Goal: Ask a question

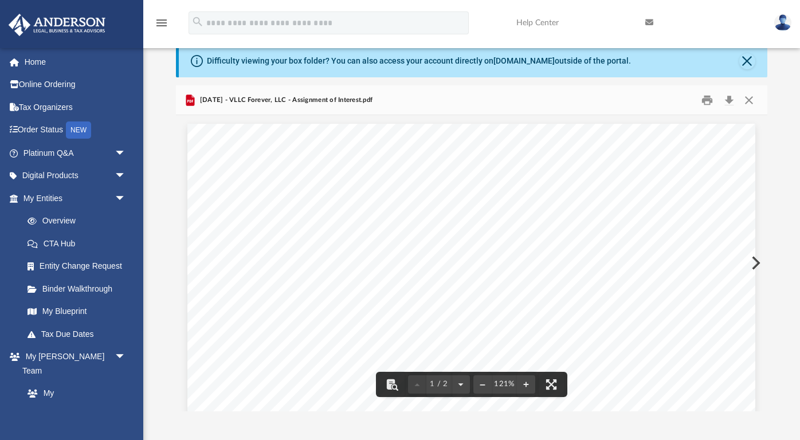
click at [307, 177] on span "ASSIGNMENT AND ASSUMPTION OF MEMBERSHIP INTEREST" at bounding box center [471, 180] width 335 height 11
click at [732, 103] on button "Download" at bounding box center [729, 100] width 21 height 18
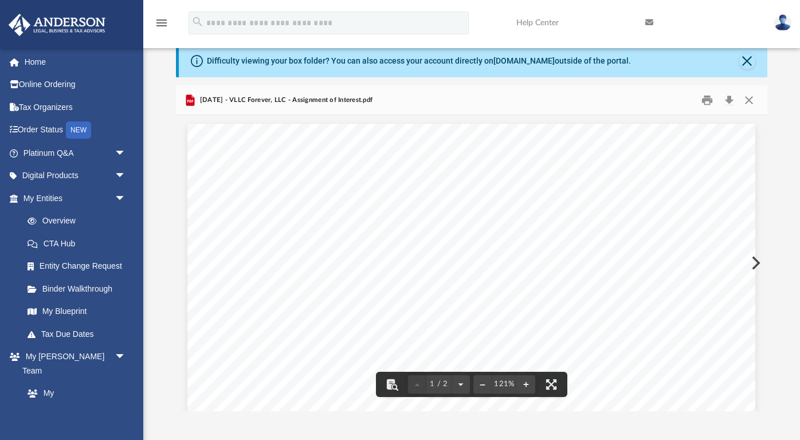
click at [363, 103] on span "2025.09.03 - VLLC Forever, LLC - Assignment of Interest.pdf" at bounding box center [284, 100] width 175 height 10
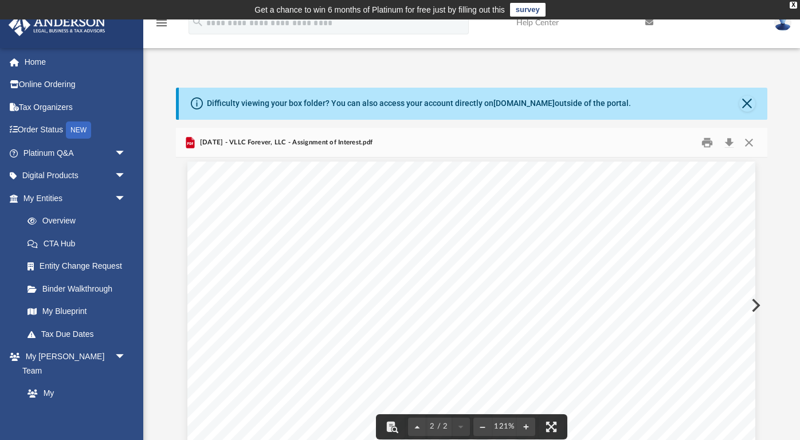
scroll to position [761, 0]
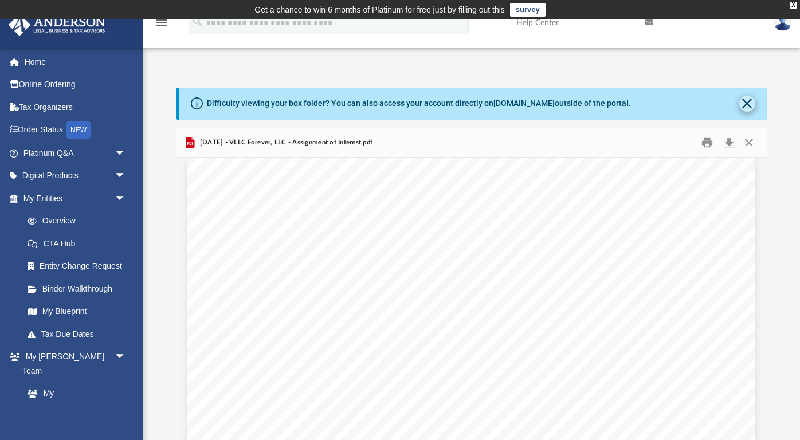
click at [750, 102] on button "Close" at bounding box center [748, 104] width 16 height 16
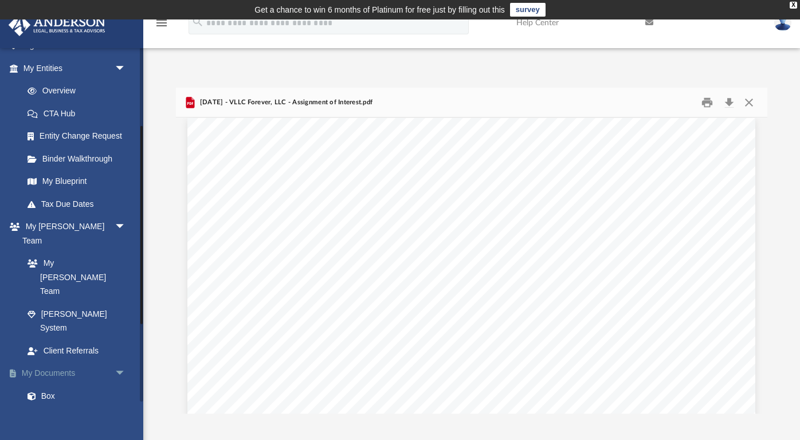
scroll to position [140, 0]
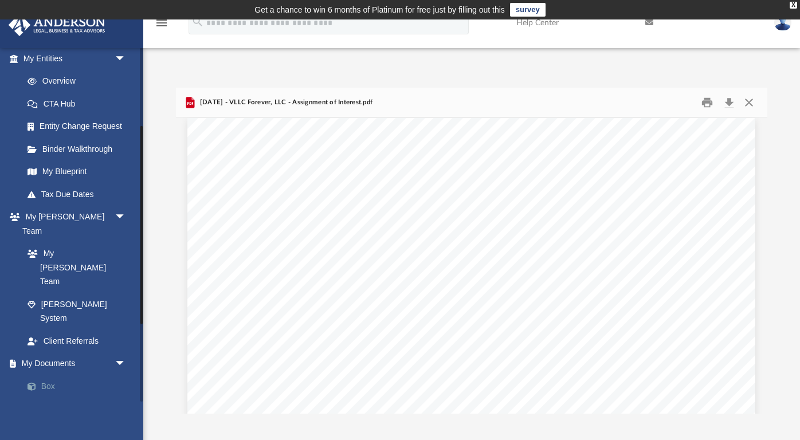
click at [50, 375] on link "Box" at bounding box center [79, 386] width 127 height 23
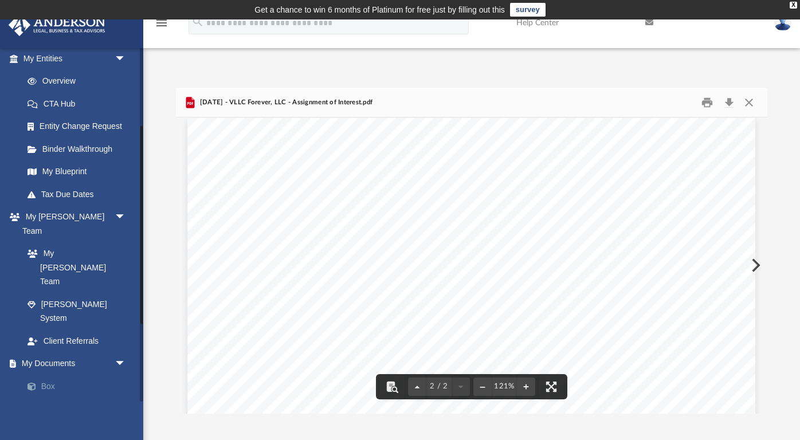
click at [50, 375] on link "Box" at bounding box center [79, 386] width 127 height 23
click at [42, 375] on link "Box" at bounding box center [79, 386] width 127 height 23
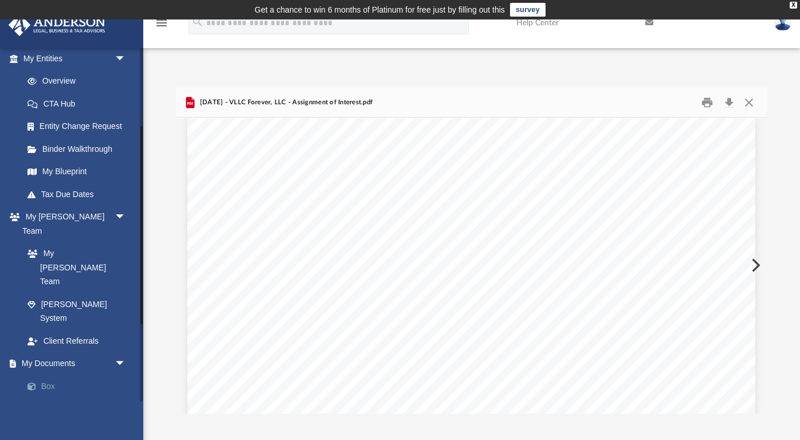
click at [42, 375] on link "Box" at bounding box center [79, 386] width 127 height 23
click at [697, 60] on div "App franrapp@hotmail.com Sign Out franrapp@hotmail.com Home Online Ordering Tax…" at bounding box center [400, 233] width 800 height 362
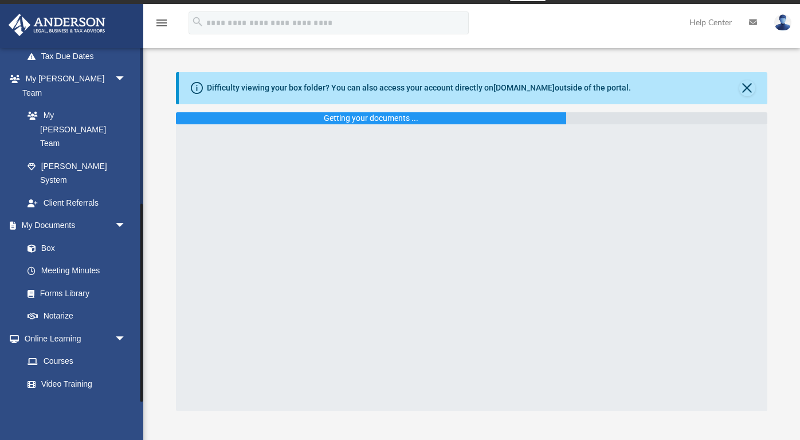
scroll to position [24, 0]
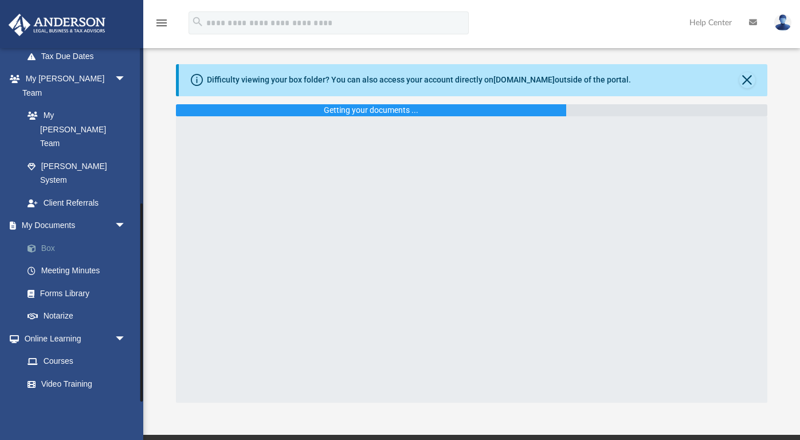
click at [55, 237] on link "Box" at bounding box center [79, 248] width 127 height 23
click at [46, 237] on link "Box" at bounding box center [79, 248] width 127 height 23
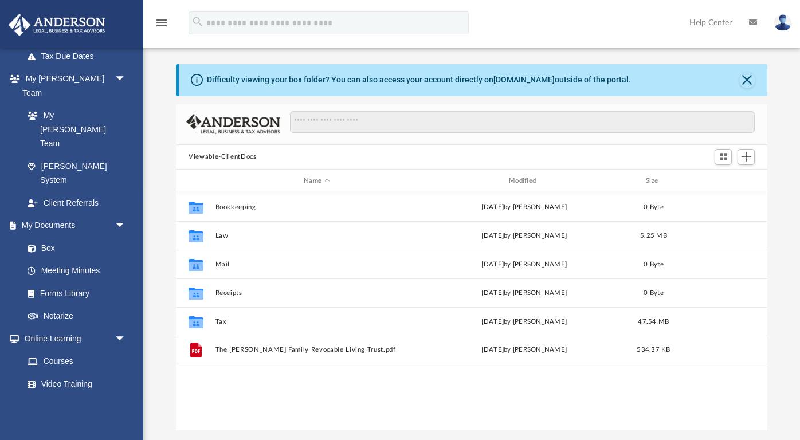
scroll to position [1, 1]
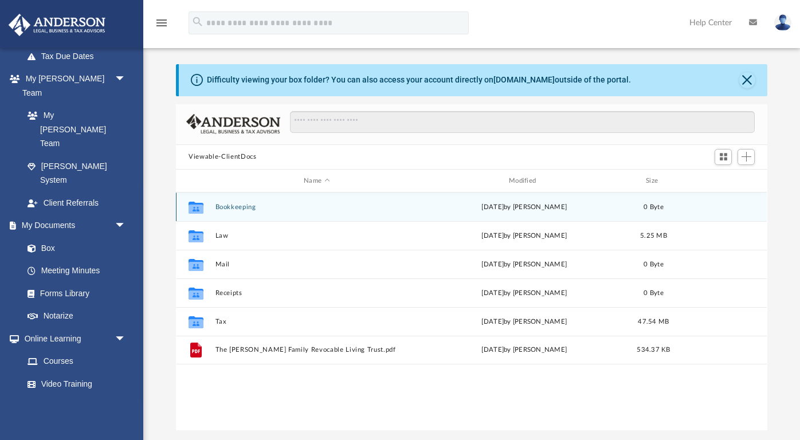
click at [243, 210] on button "Bookkeeping" at bounding box center [317, 207] width 203 height 7
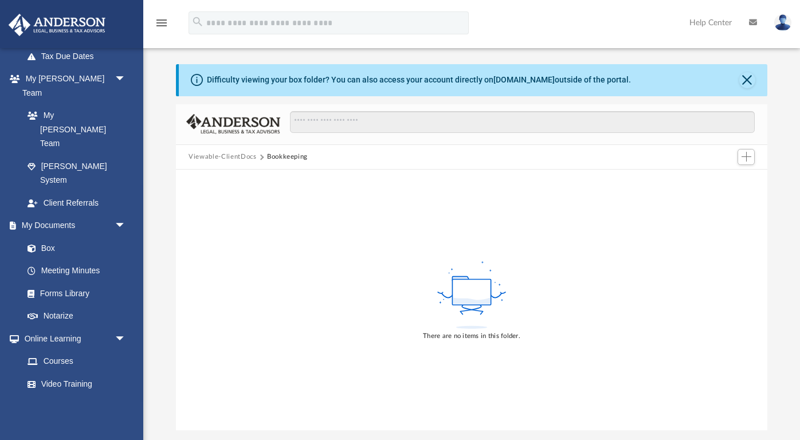
click at [233, 157] on button "Viewable-ClientDocs" at bounding box center [223, 157] width 68 height 10
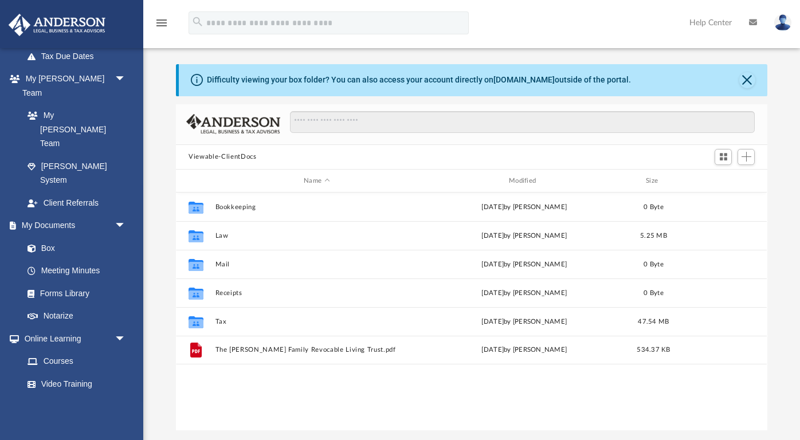
scroll to position [261, 592]
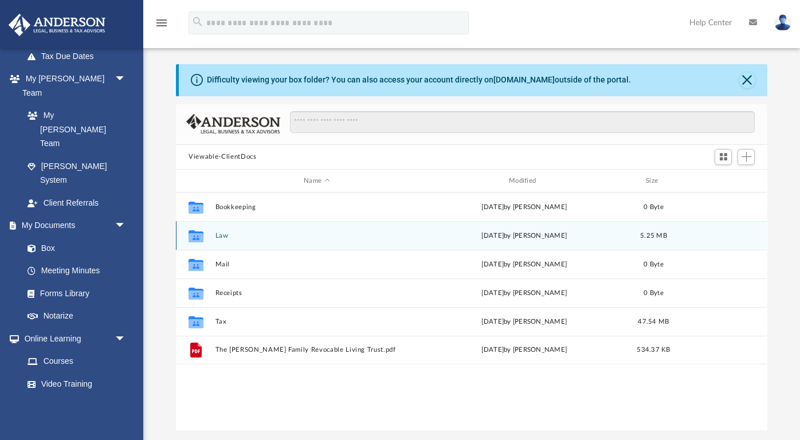
click at [216, 237] on button "Law" at bounding box center [317, 235] width 203 height 7
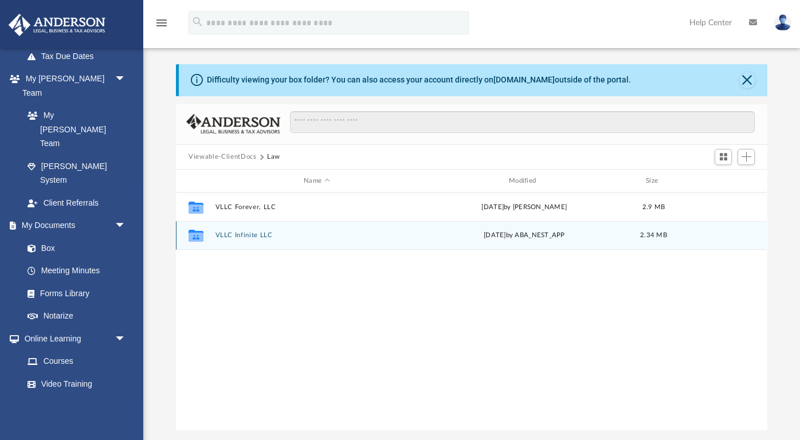
click at [249, 237] on button "VLLC Infinite LLC" at bounding box center [317, 235] width 203 height 7
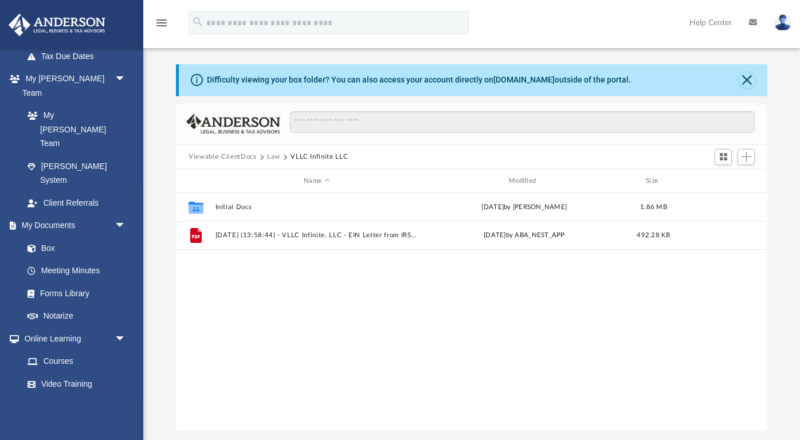
click at [243, 159] on button "Viewable-ClientDocs" at bounding box center [223, 157] width 68 height 10
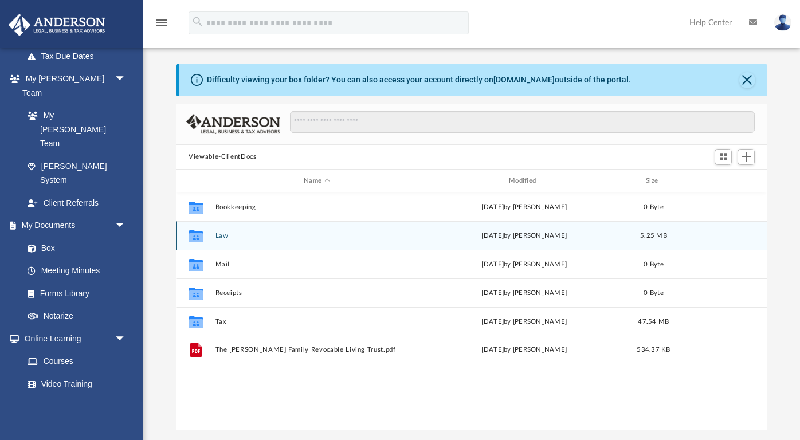
click at [223, 241] on div "Collaborated Folder Law yesterday by Samantha Mcpherson 5.25 MB" at bounding box center [471, 235] width 591 height 29
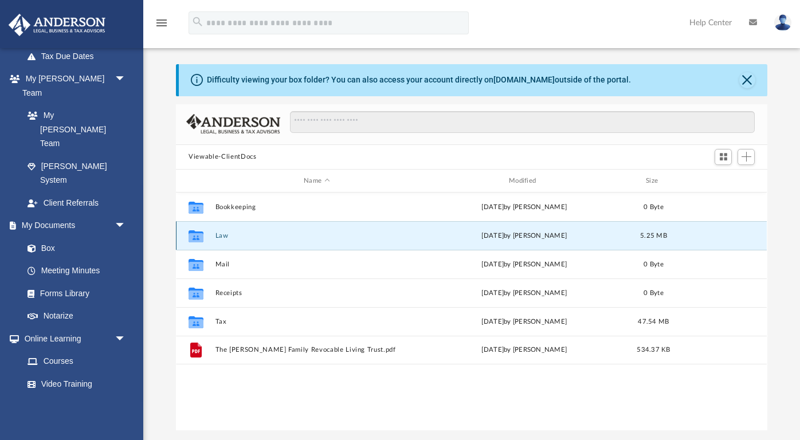
click at [226, 231] on div "Collaborated Folder Law yesterday by Samantha Mcpherson 5.25 MB" at bounding box center [471, 235] width 591 height 29
click at [217, 234] on button "Law" at bounding box center [317, 235] width 203 height 7
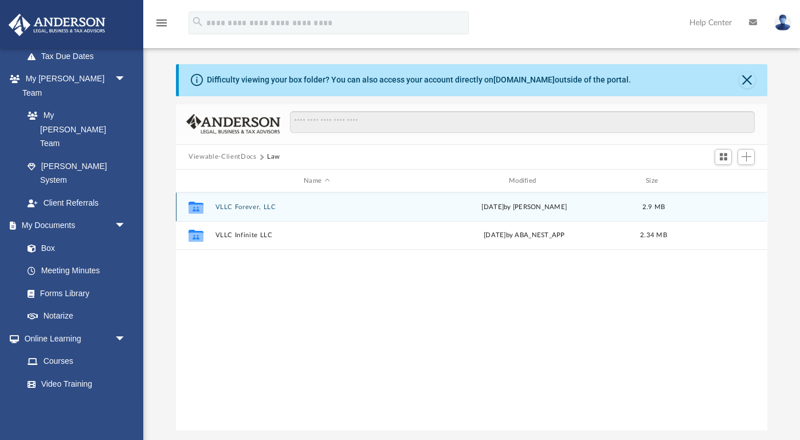
click at [240, 207] on button "VLLC Forever, LLC" at bounding box center [317, 207] width 203 height 7
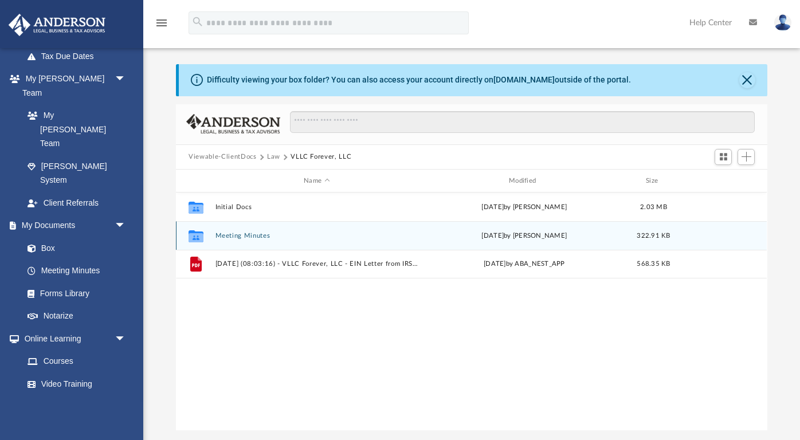
click at [257, 234] on button "Meeting Minutes" at bounding box center [317, 235] width 203 height 7
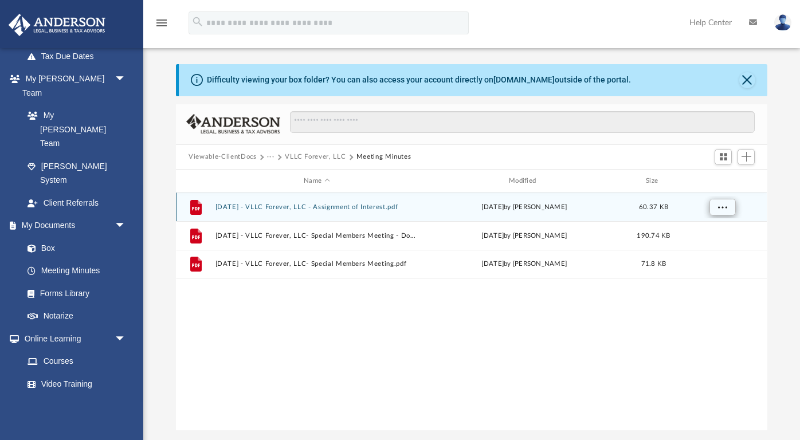
click at [724, 208] on span "More options" at bounding box center [722, 207] width 9 height 6
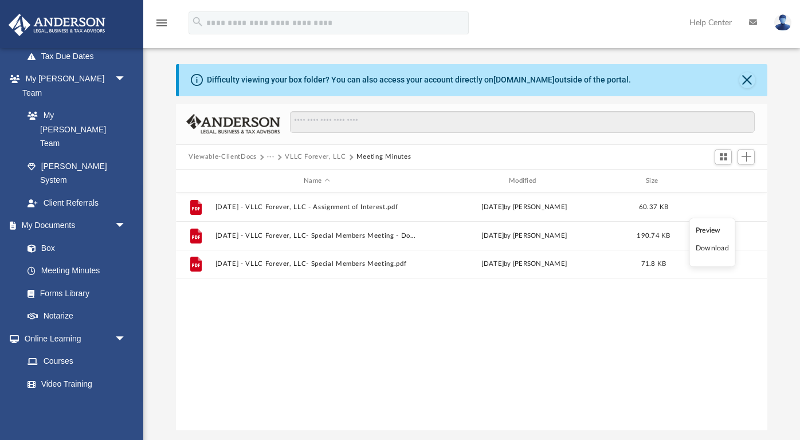
click at [719, 250] on li "Download" at bounding box center [712, 249] width 33 height 12
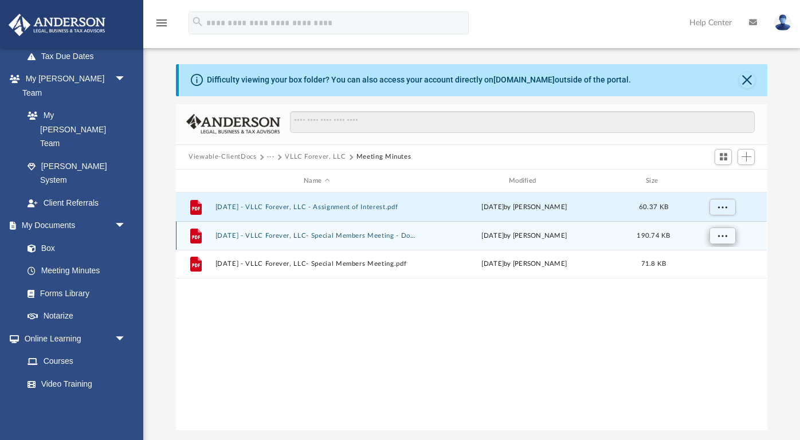
click at [724, 238] on span "More options" at bounding box center [722, 236] width 9 height 6
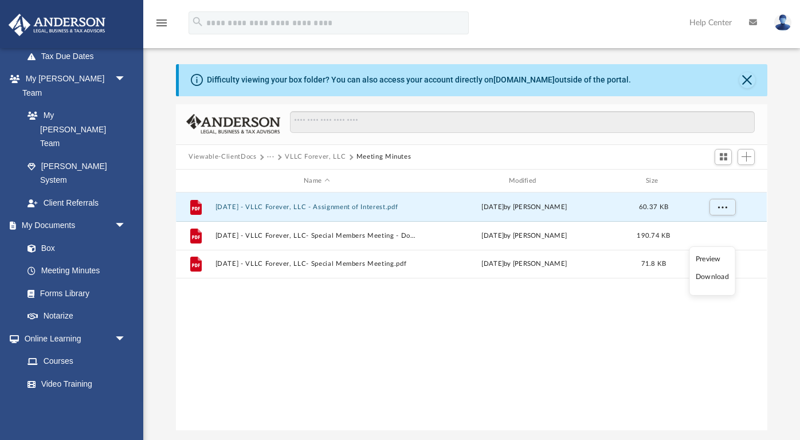
click at [721, 280] on li "Download" at bounding box center [712, 277] width 33 height 12
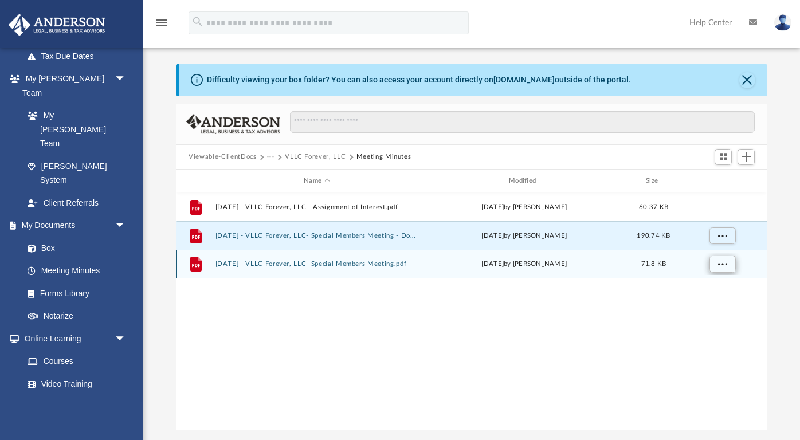
click at [728, 264] on button "More options" at bounding box center [723, 264] width 26 height 17
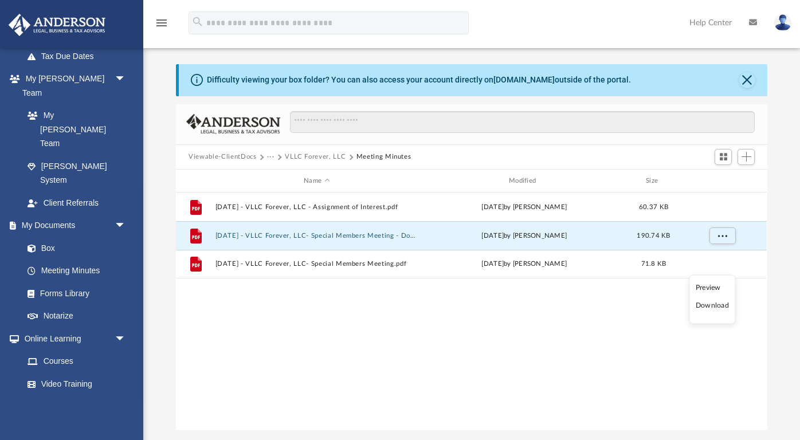
click at [720, 303] on li "Download" at bounding box center [712, 306] width 33 height 12
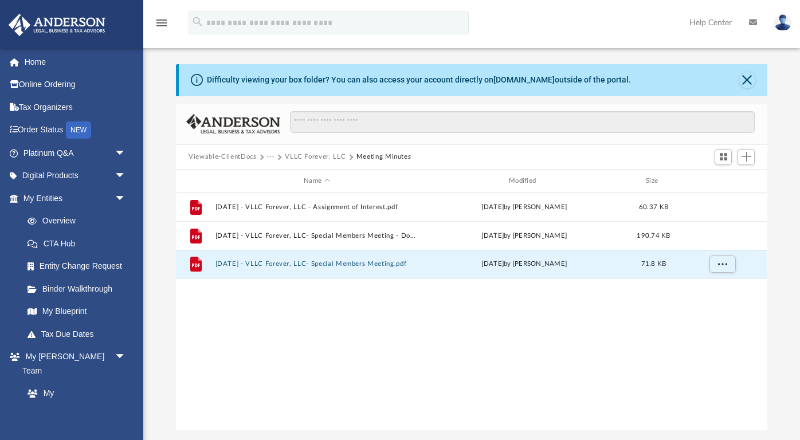
scroll to position [0, 0]
click at [269, 263] on button "2025.09.03 - VLLC Forever, LLC- Special Members Meeting.pdf" at bounding box center [317, 264] width 203 height 7
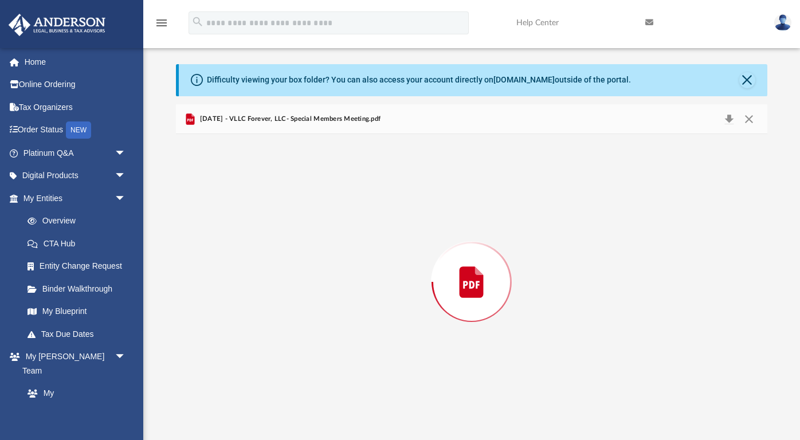
click at [269, 263] on div "Preview" at bounding box center [471, 282] width 591 height 296
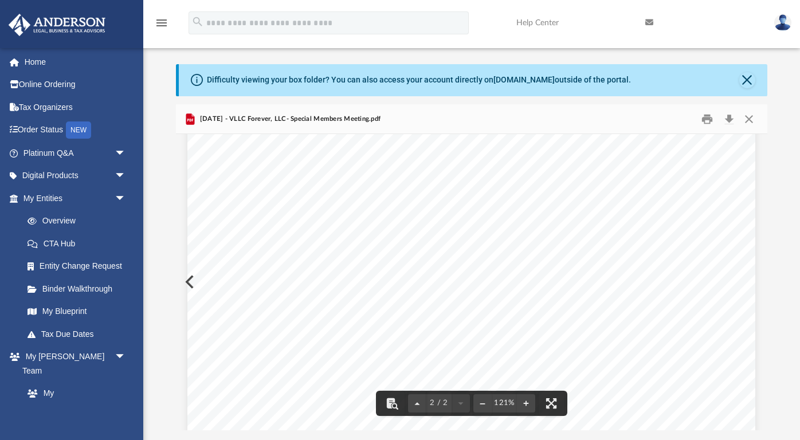
scroll to position [630, 0]
click at [755, 120] on button "Close" at bounding box center [749, 119] width 21 height 18
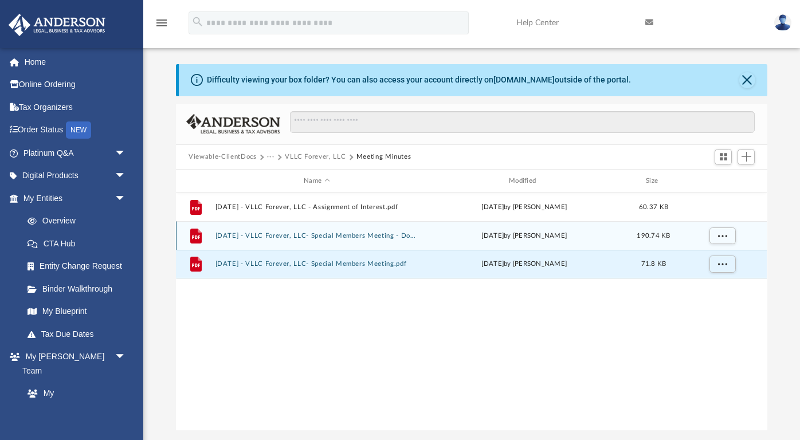
click at [255, 230] on div "File 2025.09.03 - VLLC Forever, LLC- Special Members Meeting - DocuSigned.pdf y…" at bounding box center [471, 235] width 591 height 29
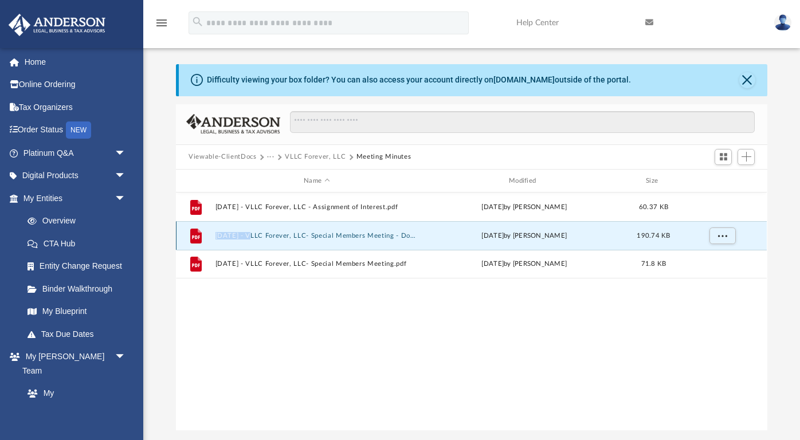
click at [255, 230] on div "File 2025.09.03 - VLLC Forever, LLC- Special Members Meeting - DocuSigned.pdf y…" at bounding box center [471, 235] width 591 height 29
click at [373, 234] on button "2025.09.03 - VLLC Forever, LLC- Special Members Meeting - DocuSigned.pdf" at bounding box center [317, 235] width 203 height 7
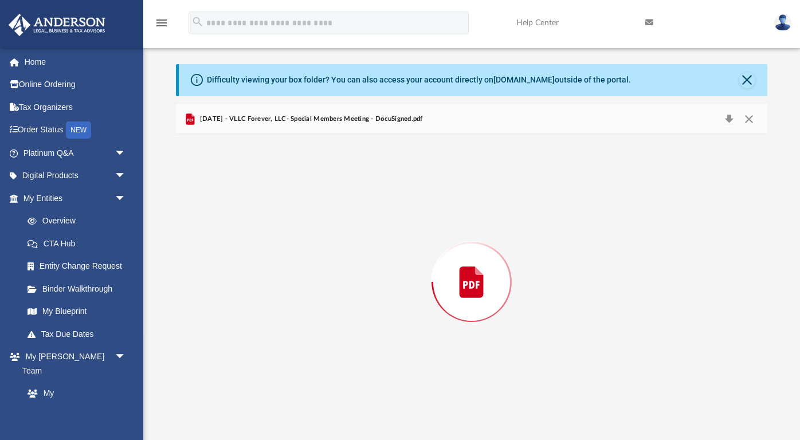
click at [373, 234] on div "Preview" at bounding box center [471, 282] width 591 height 296
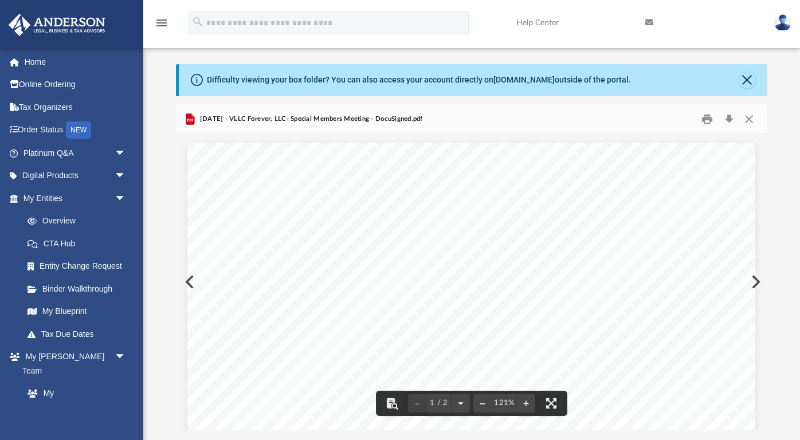
scroll to position [0, 0]
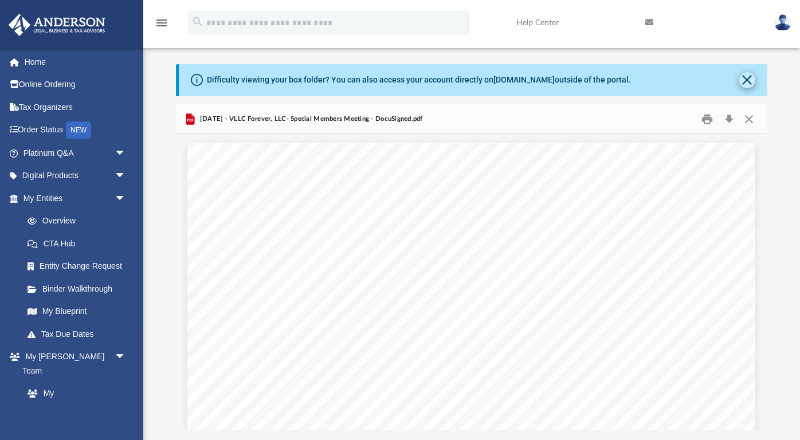
click at [755, 83] on button "Close" at bounding box center [748, 80] width 16 height 16
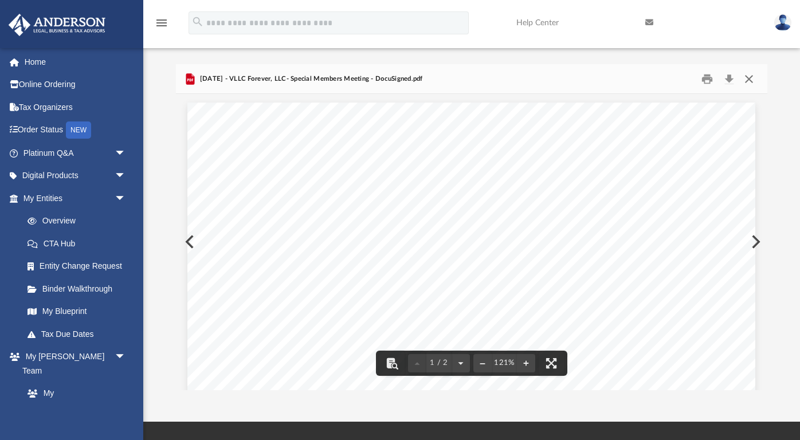
click at [752, 79] on button "Close" at bounding box center [749, 79] width 21 height 18
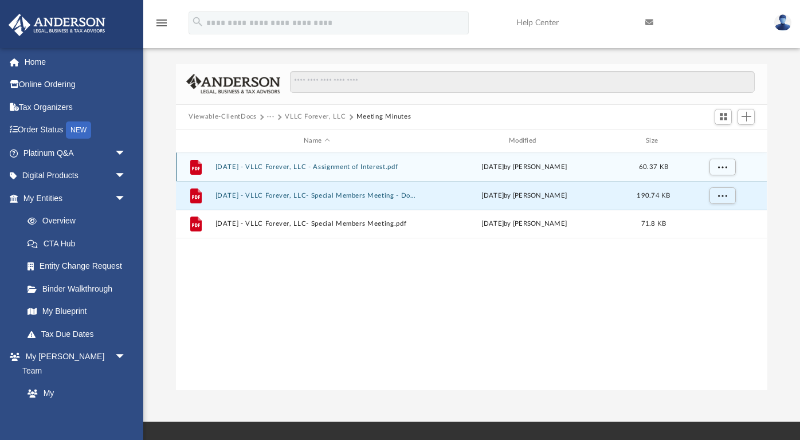
click at [397, 170] on button "2025.09.03 - VLLC Forever, LLC - Assignment of Interest.pdf" at bounding box center [317, 166] width 203 height 7
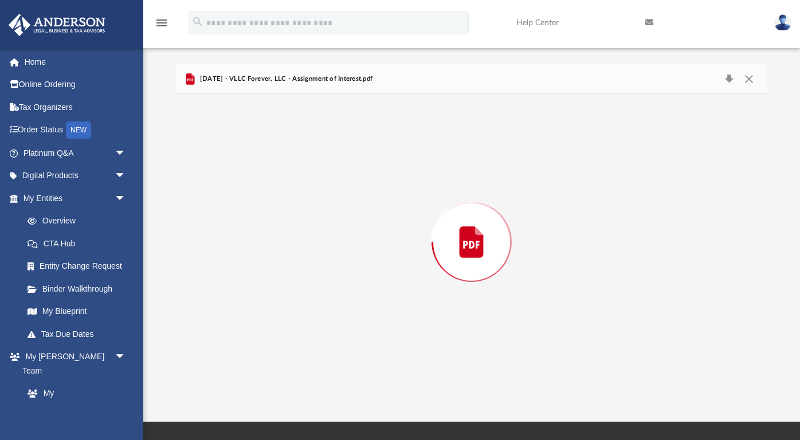
click at [397, 170] on div "Preview" at bounding box center [471, 242] width 591 height 296
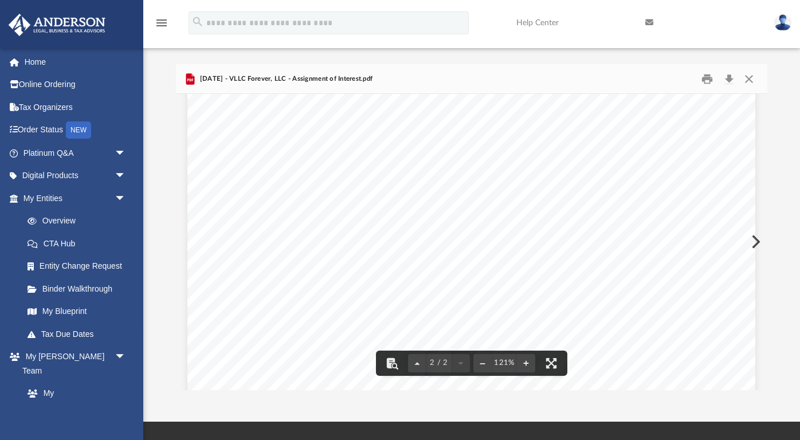
scroll to position [1128, 0]
click at [436, 191] on div "Assignment of Membership Interest Page 2 of 2 6. Severability. If any provision…" at bounding box center [471, 94] width 568 height 735
click at [56, 148] on link "Platinum Q&A arrow_drop_down" at bounding box center [75, 153] width 135 height 23
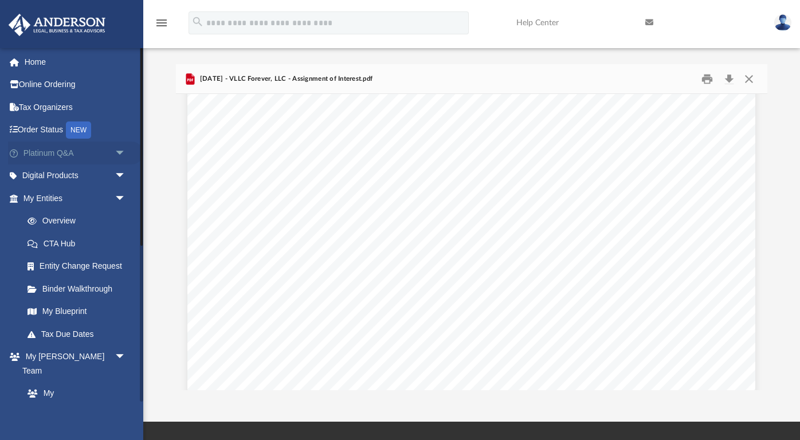
click at [56, 151] on link "Platinum Q&A arrow_drop_down" at bounding box center [75, 153] width 135 height 23
click at [751, 79] on button "Close" at bounding box center [749, 79] width 21 height 18
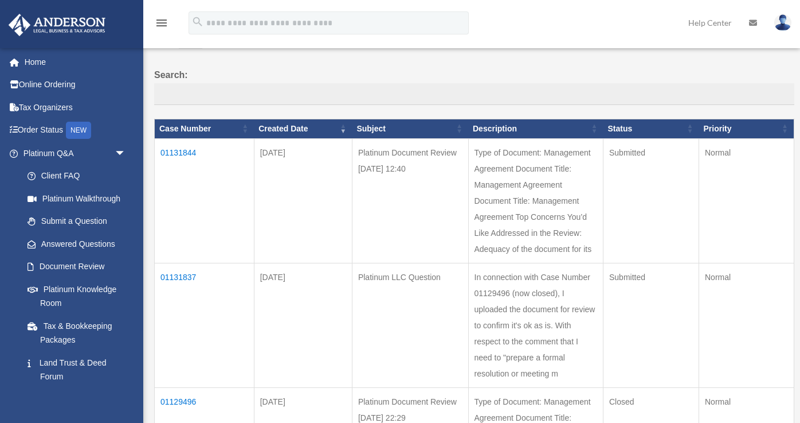
scroll to position [458, 0]
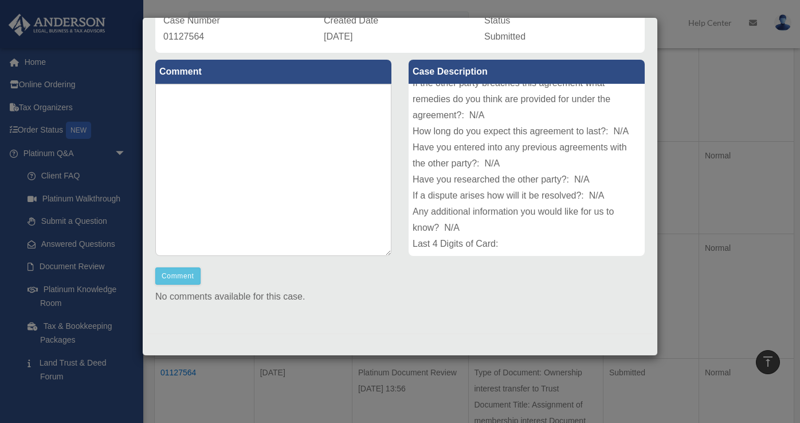
scroll to position [141, 0]
click at [368, 150] on textarea at bounding box center [273, 170] width 236 height 172
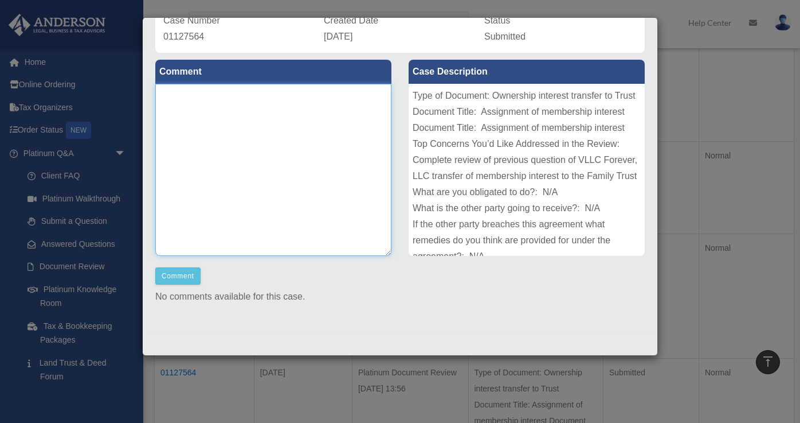
scroll to position [0, 0]
click at [722, 111] on div "Case Detail × Platinum Document Review 09/29/2025 13:56 Case Number 01127564 Cr…" at bounding box center [400, 211] width 800 height 423
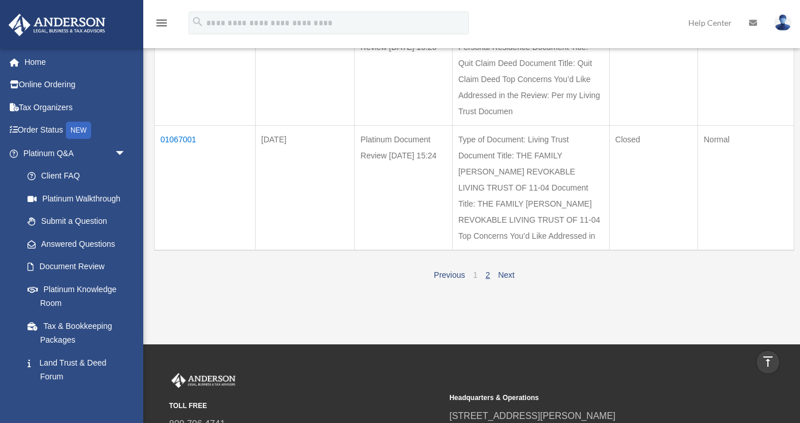
click at [477, 270] on link "1" at bounding box center [476, 274] width 5 height 9
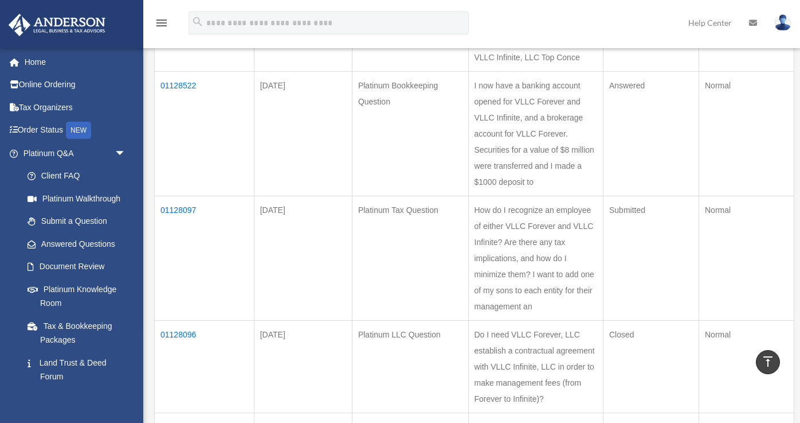
scroll to position [553, 0]
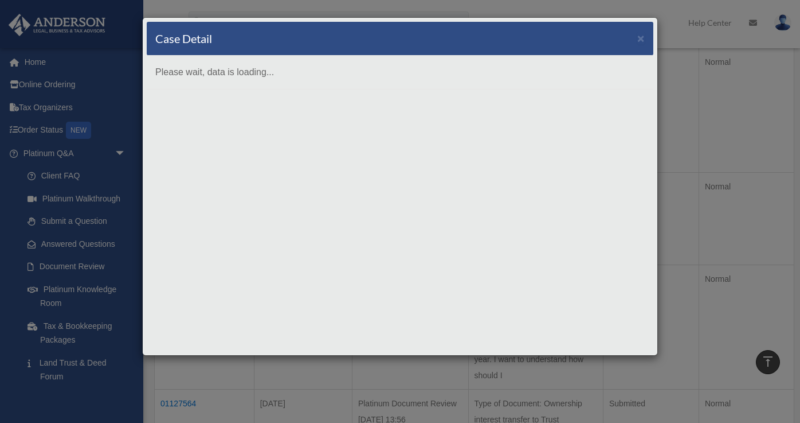
scroll to position [679, 0]
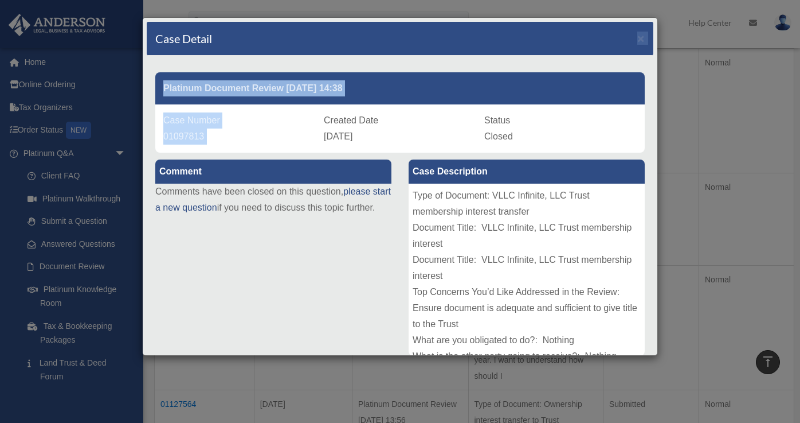
drag, startPoint x: 544, startPoint y: 29, endPoint x: 476, endPoint y: 108, distance: 104.1
click at [476, 108] on div "Case Detail × Platinum Document Review 09/03/2025 14:38 Case Number 01097813 Cr…" at bounding box center [400, 186] width 516 height 338
click at [550, 46] on div "Case Detail ×" at bounding box center [400, 39] width 507 height 34
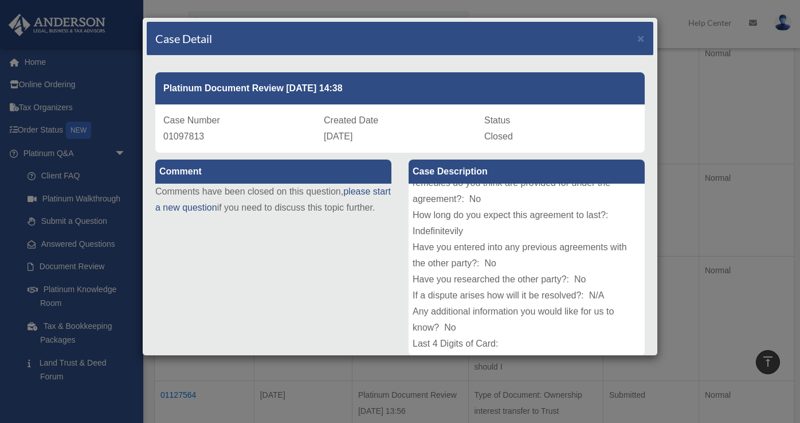
scroll to position [0, 0]
click at [641, 41] on span "×" at bounding box center [641, 38] width 7 height 13
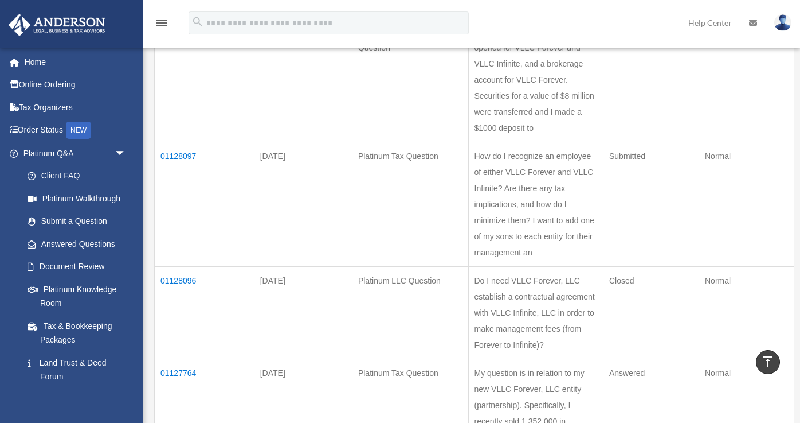
scroll to position [585, 0]
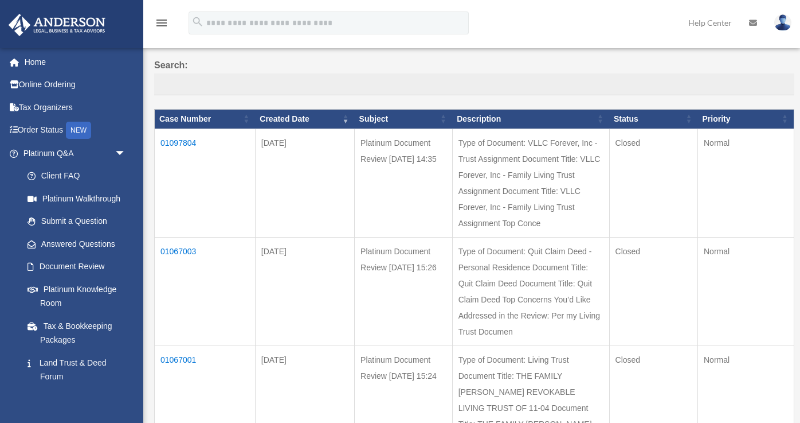
scroll to position [101, 0]
click at [180, 148] on td "01097804" at bounding box center [205, 182] width 101 height 108
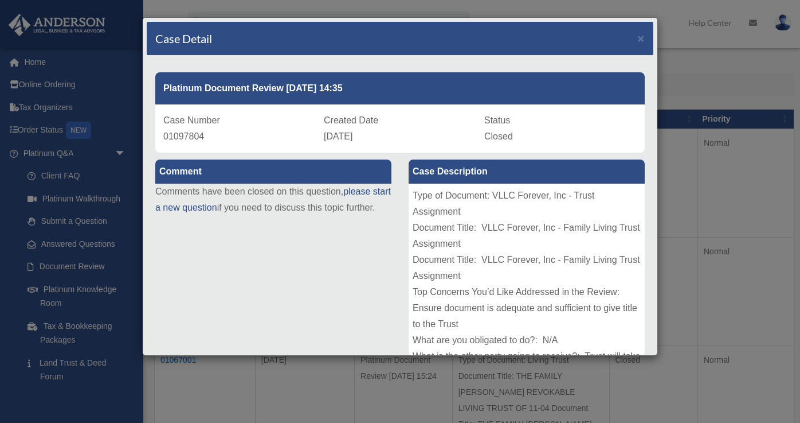
scroll to position [1, 0]
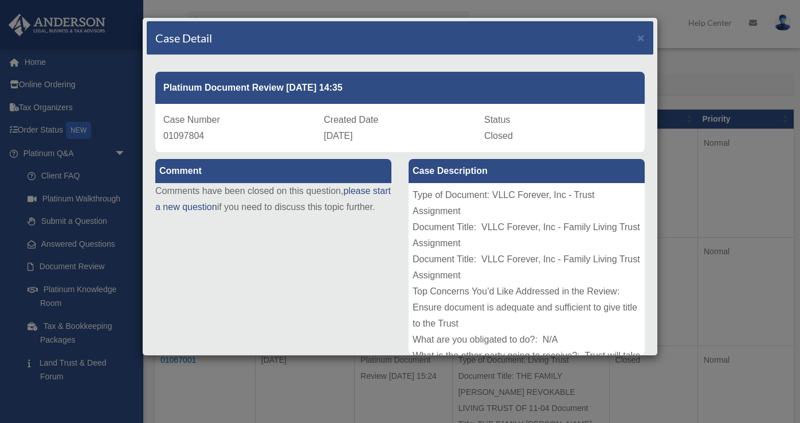
click at [436, 56] on div "Platinum Document Review 09/03/2025 14:35 Case Number 01097804 Created Date Sep…" at bounding box center [400, 308] width 507 height 506
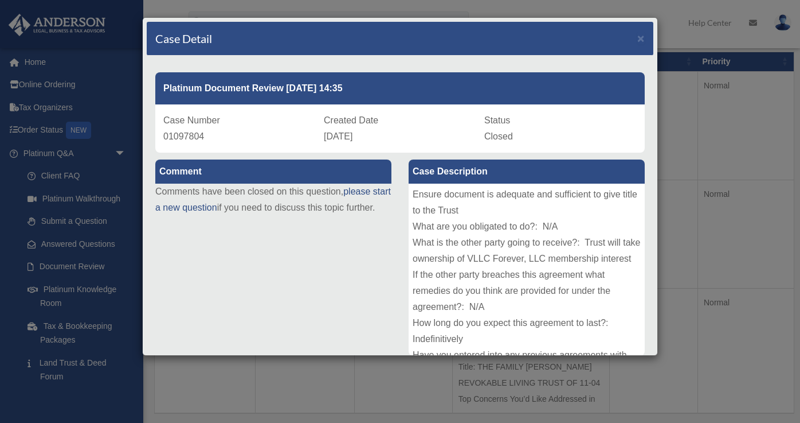
scroll to position [0, 0]
click at [644, 37] on span "×" at bounding box center [641, 38] width 7 height 13
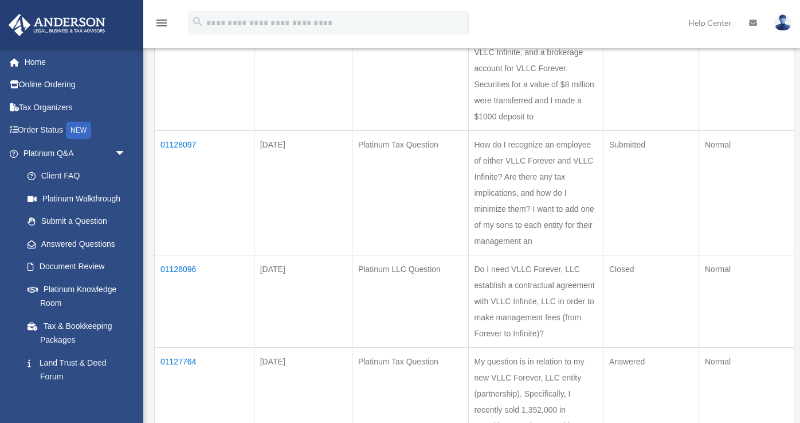
scroll to position [592, 0]
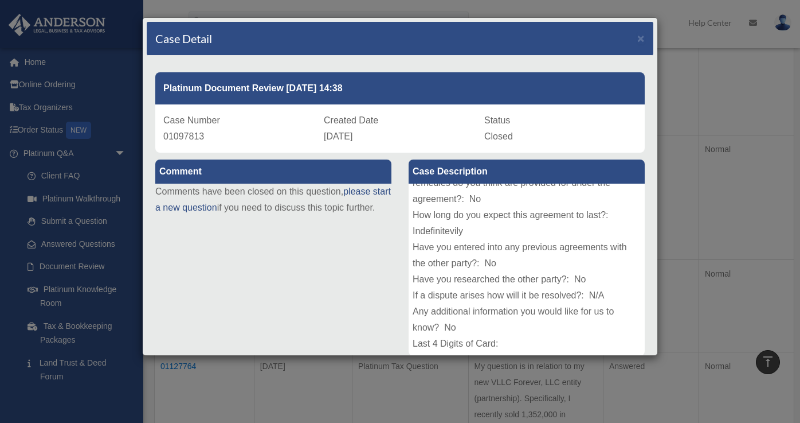
scroll to position [205, 0]
drag, startPoint x: 212, startPoint y: 139, endPoint x: 159, endPoint y: 122, distance: 54.9
click at [159, 122] on div "Case Number 01097813 Created Date September 3, 2025 Status Closed" at bounding box center [400, 128] width 490 height 48
copy div "Case Number 01097813"
click at [354, 191] on link "please start a new question" at bounding box center [273, 199] width 236 height 26
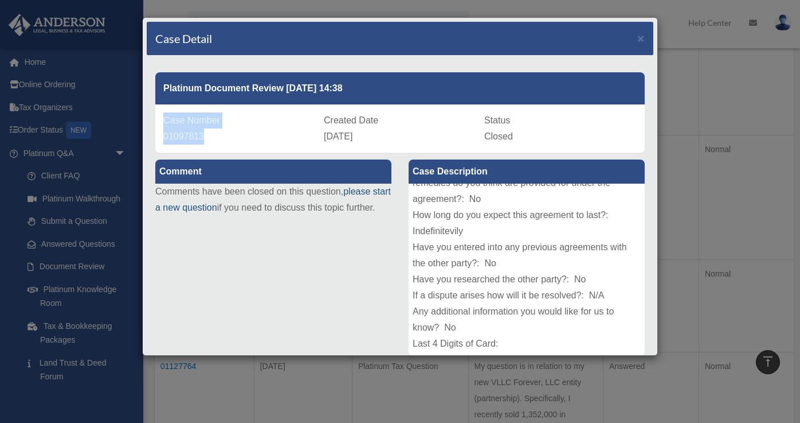
click at [221, 205] on link "please start a new question" at bounding box center [273, 199] width 236 height 26
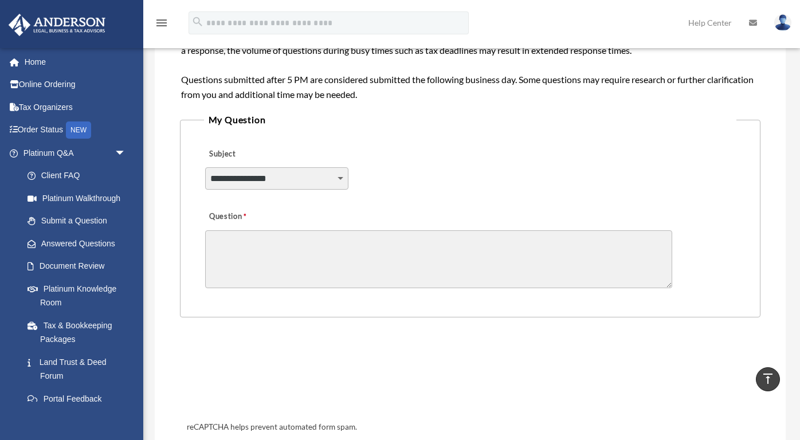
scroll to position [186, 0]
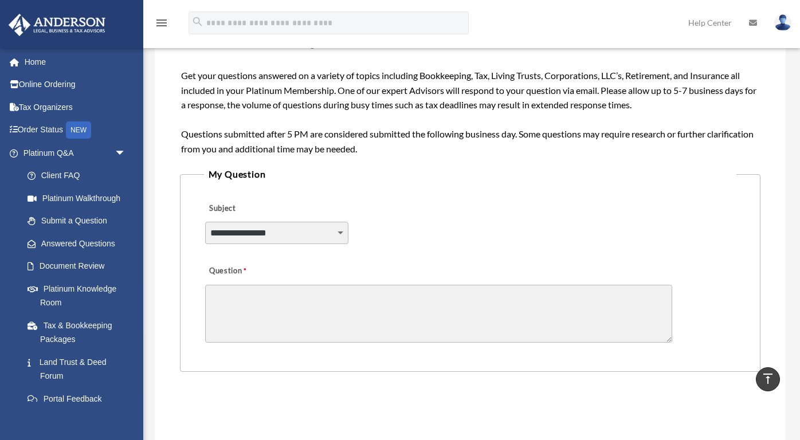
click at [290, 304] on textarea "Question" at bounding box center [438, 314] width 467 height 58
paste textarea "**********"
click at [277, 295] on textarea "**********" at bounding box center [438, 314] width 467 height 58
type textarea "**********"
click at [212, 300] on textarea "**********" at bounding box center [438, 314] width 467 height 58
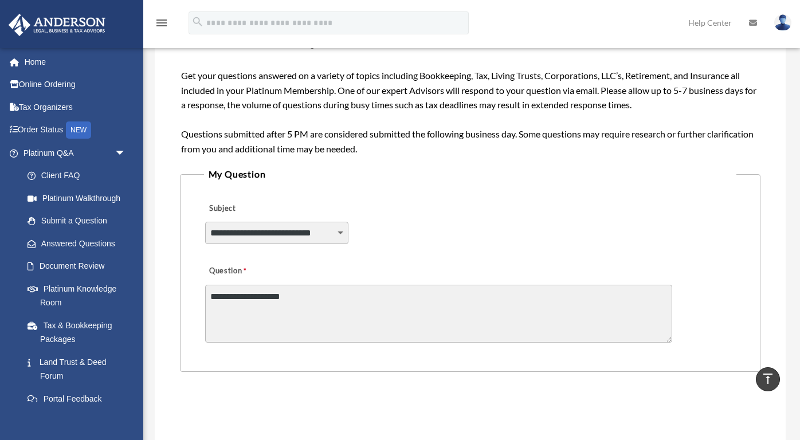
click at [212, 291] on textarea "**********" at bounding box center [438, 314] width 467 height 58
select select "******"
click at [208, 296] on textarea "**********" at bounding box center [438, 314] width 467 height 58
click at [382, 296] on textarea "**********" at bounding box center [438, 314] width 467 height 58
click at [397, 294] on textarea "**********" at bounding box center [438, 314] width 467 height 58
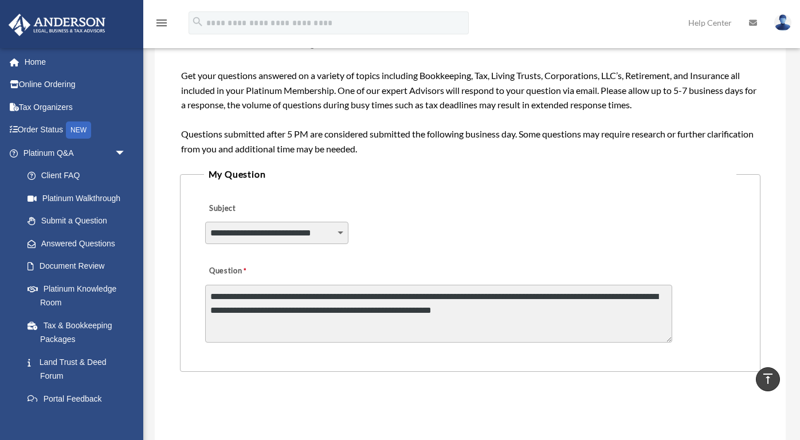
click at [212, 305] on textarea "**********" at bounding box center [438, 314] width 467 height 58
click at [601, 293] on textarea "**********" at bounding box center [438, 314] width 467 height 58
click at [569, 296] on textarea "**********" at bounding box center [438, 314] width 467 height 58
click at [601, 295] on textarea "**********" at bounding box center [438, 314] width 467 height 58
click at [604, 308] on textarea "**********" at bounding box center [438, 314] width 467 height 58
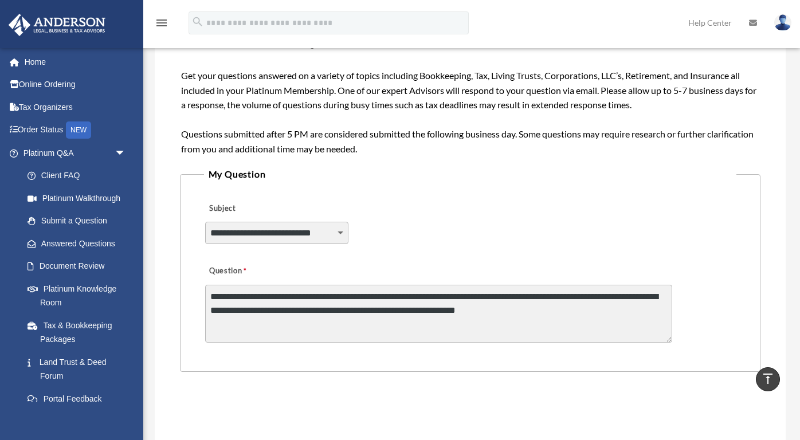
drag, startPoint x: 604, startPoint y: 308, endPoint x: 500, endPoint y: 307, distance: 103.8
click at [500, 307] on textarea "**********" at bounding box center [438, 314] width 467 height 58
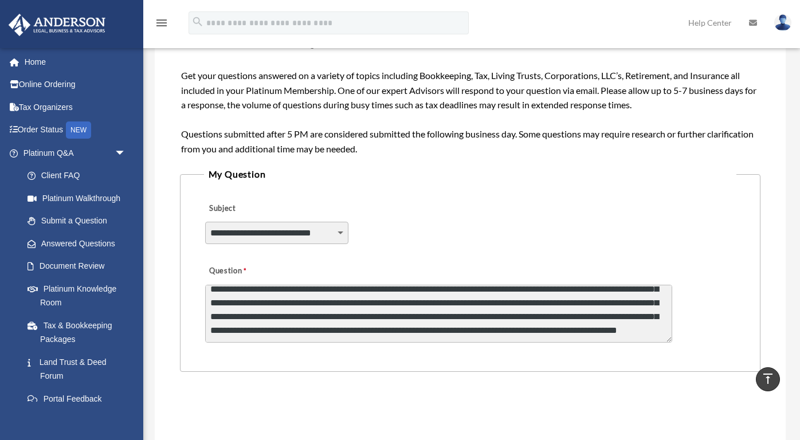
scroll to position [56, 0]
type textarea "**********"
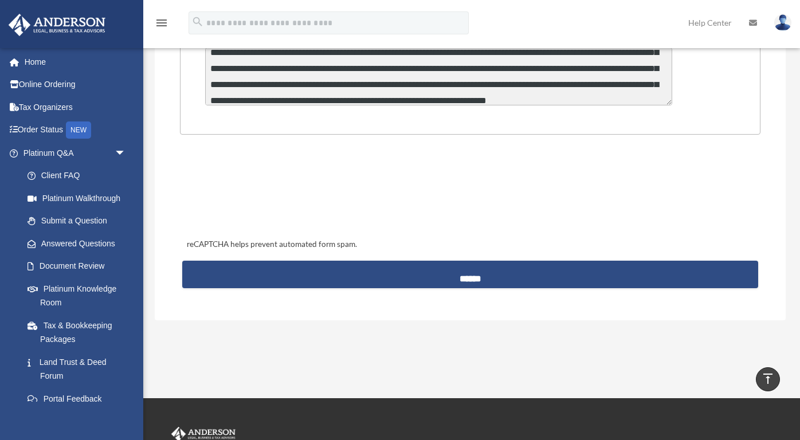
scroll to position [418, 0]
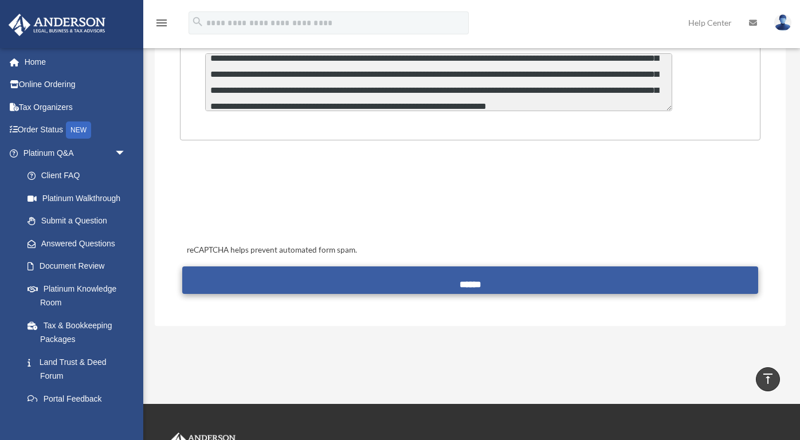
click at [488, 279] on input "******" at bounding box center [470, 281] width 576 height 28
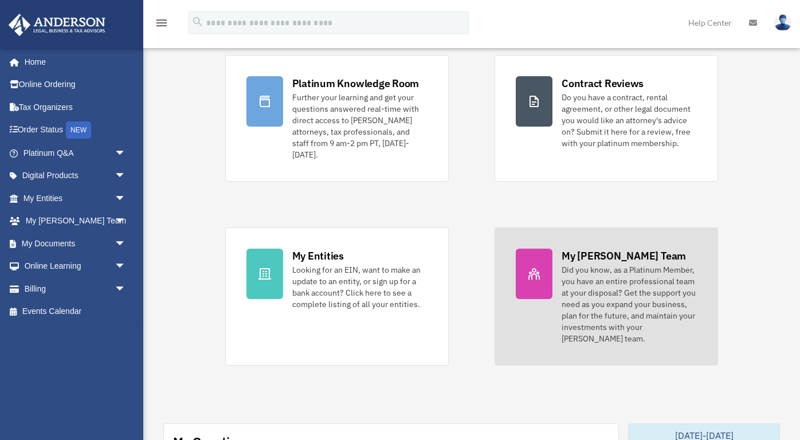
scroll to position [104, 0]
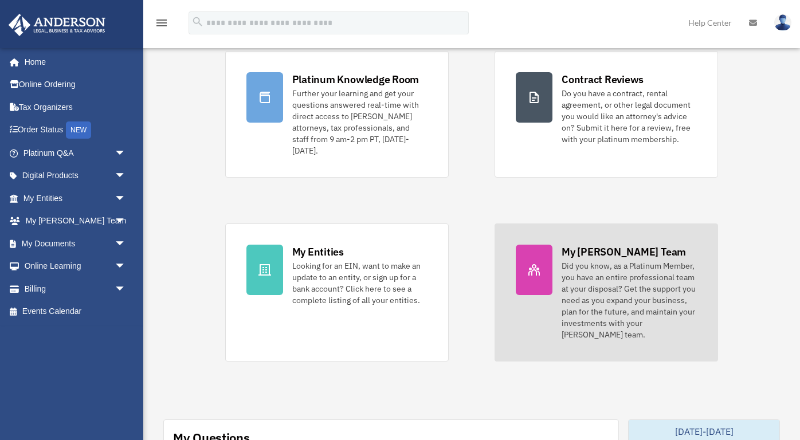
click at [635, 299] on div "Did you know, as a Platinum Member, you have an entire professional team at you…" at bounding box center [629, 300] width 135 height 80
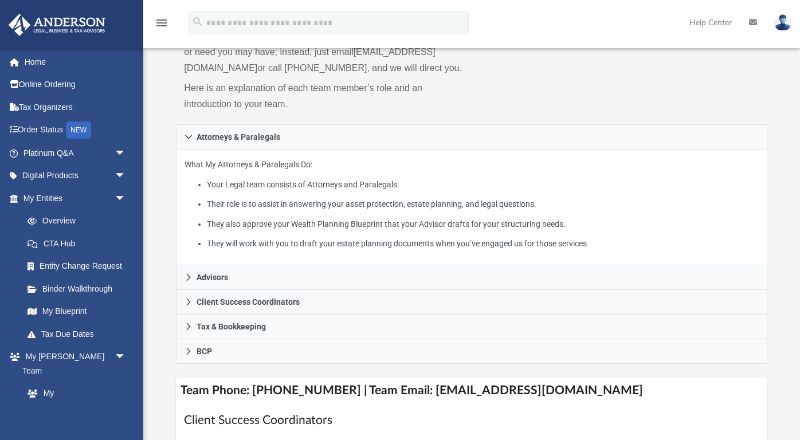
scroll to position [154, 0]
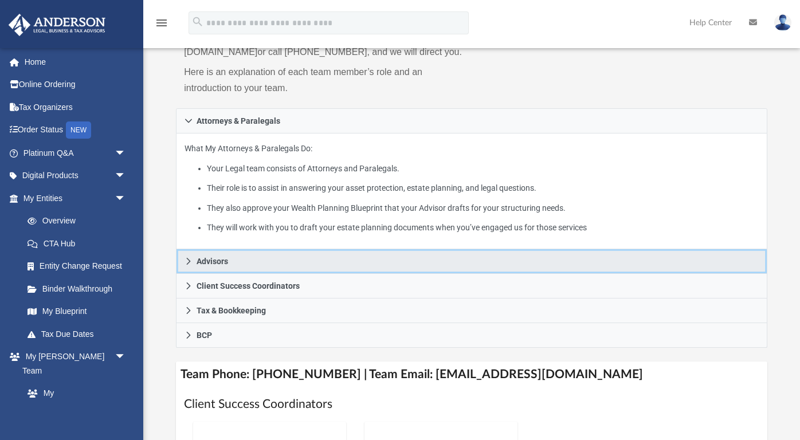
click at [198, 265] on span "Advisors" at bounding box center [213, 261] width 32 height 8
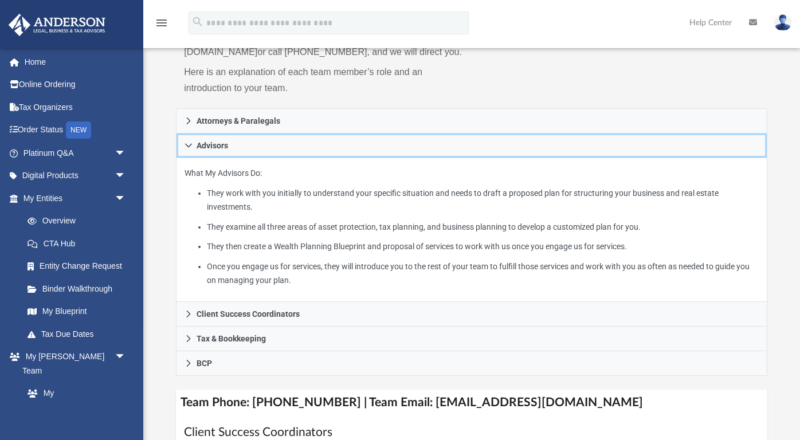
scroll to position [152, 0]
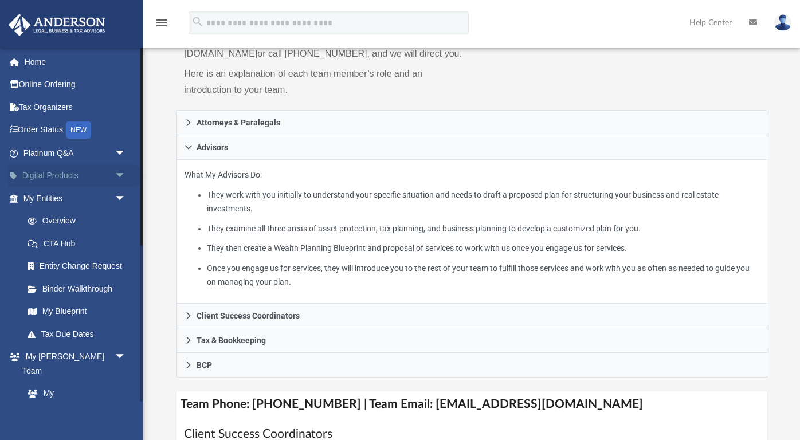
click at [124, 173] on span "arrow_drop_down" at bounding box center [126, 177] width 23 height 24
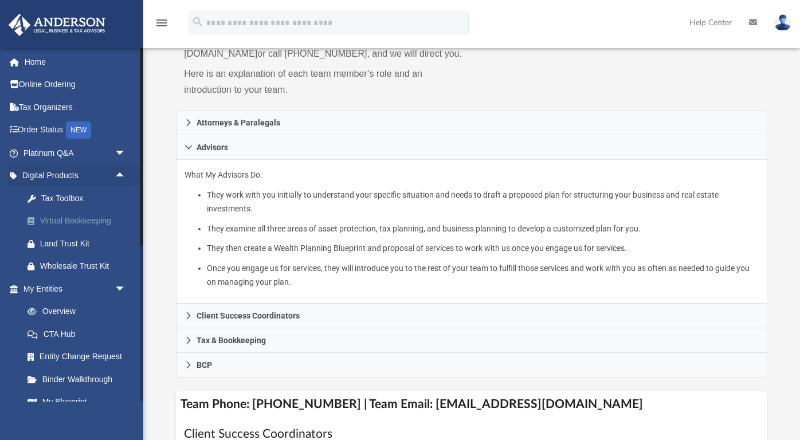
click at [110, 218] on div "Virtual Bookkeeping" at bounding box center [84, 221] width 89 height 14
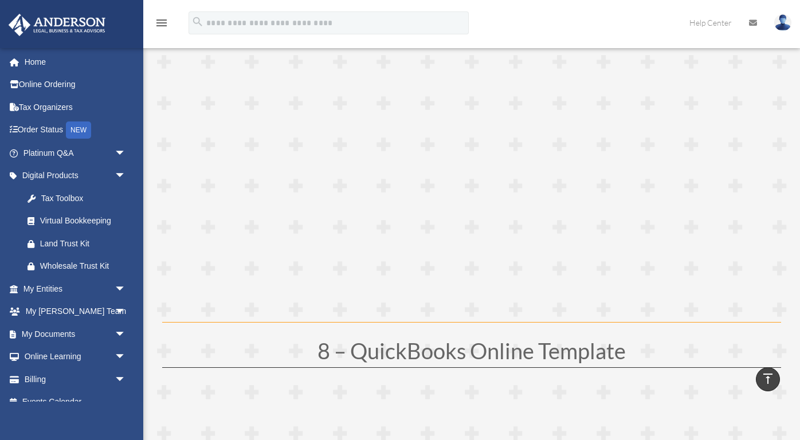
scroll to position [2747, 0]
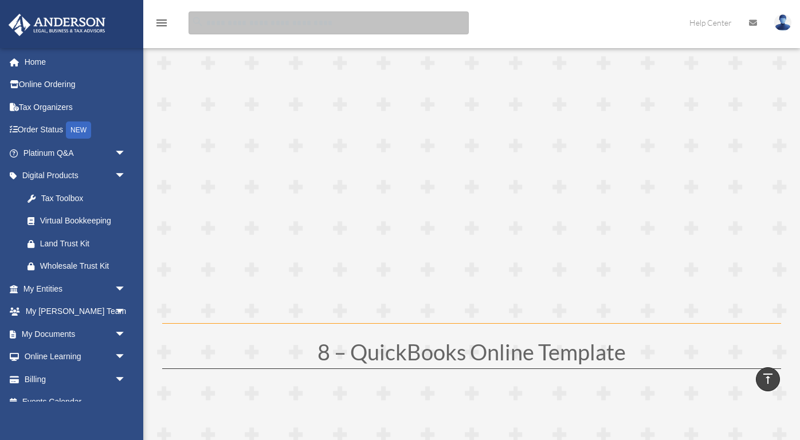
click at [325, 26] on input "search" at bounding box center [329, 22] width 280 height 23
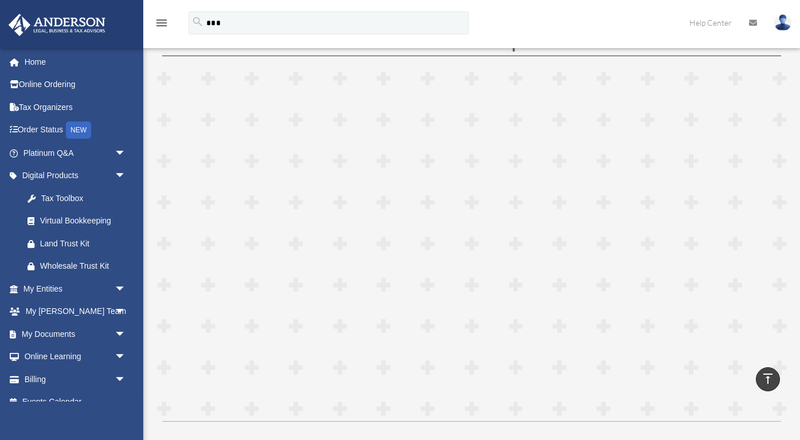
scroll to position [2649, 0]
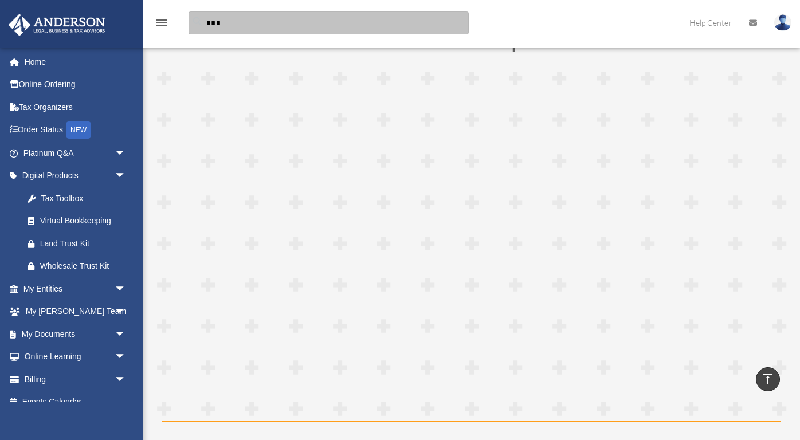
click at [227, 25] on input "***" at bounding box center [329, 22] width 280 height 23
type input "******"
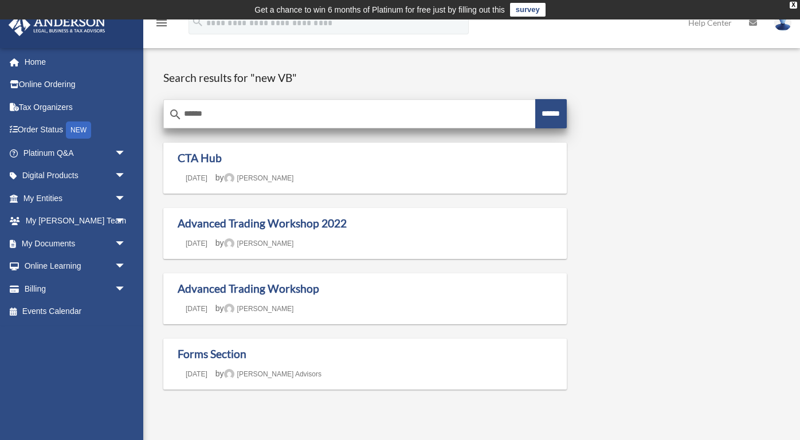
click at [203, 115] on input "******" at bounding box center [350, 114] width 372 height 28
click at [224, 119] on input "**" at bounding box center [350, 114] width 372 height 28
type input "**********"
click at [546, 113] on input "******" at bounding box center [551, 113] width 32 height 29
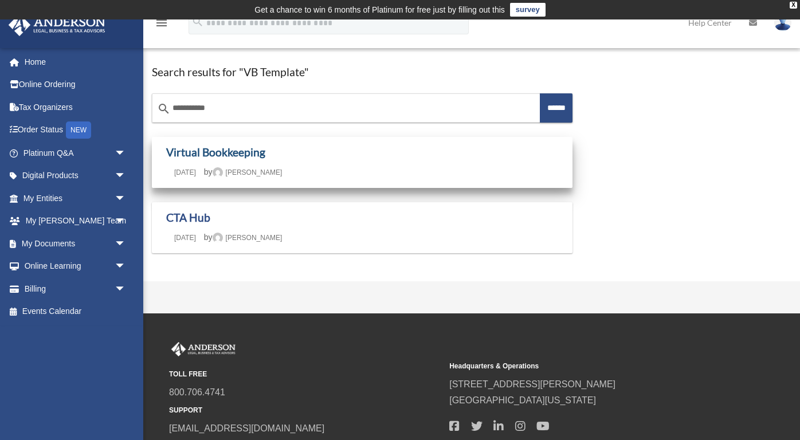
click at [257, 157] on link "Virtual Bookkeeping" at bounding box center [215, 152] width 99 height 13
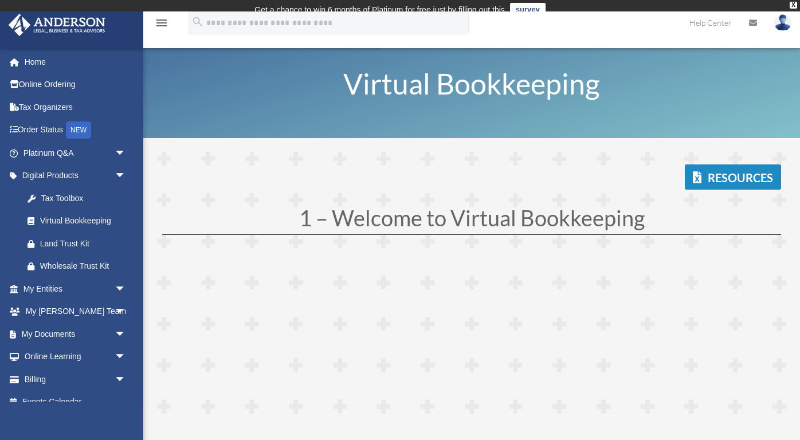
scroll to position [26, 0]
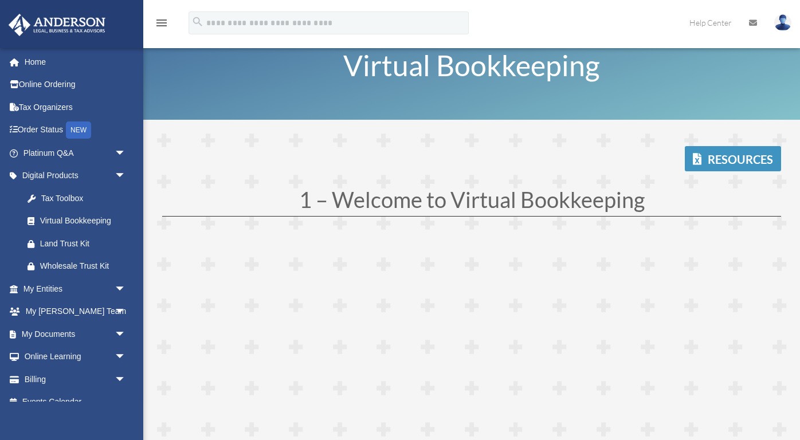
click at [721, 161] on link "Resources" at bounding box center [733, 158] width 96 height 25
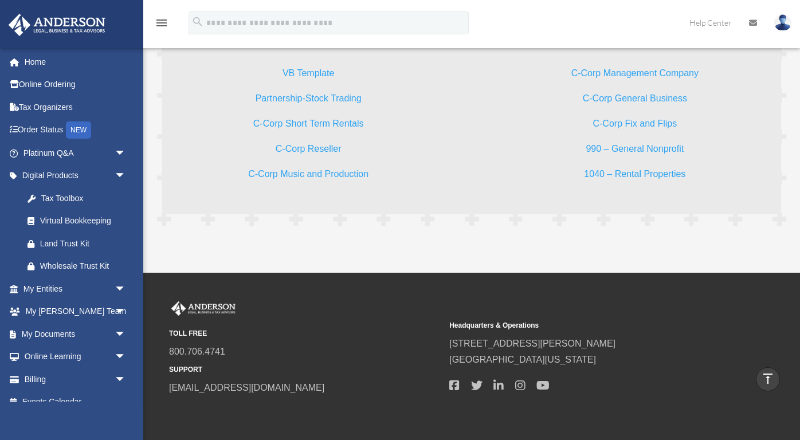
click at [325, 72] on link "VB Template" at bounding box center [309, 75] width 52 height 15
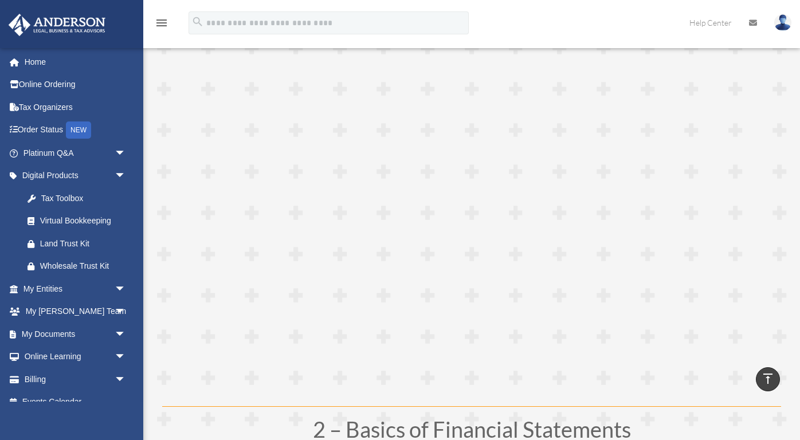
scroll to position [194, 0]
